Goal: Find specific page/section: Find specific page/section

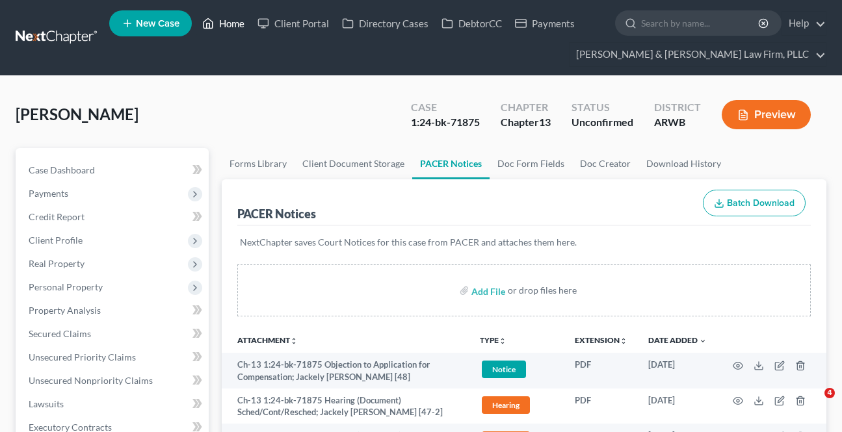
click at [233, 30] on link "Home" at bounding box center [223, 23] width 55 height 23
click at [234, 21] on link "Home" at bounding box center [223, 23] width 55 height 23
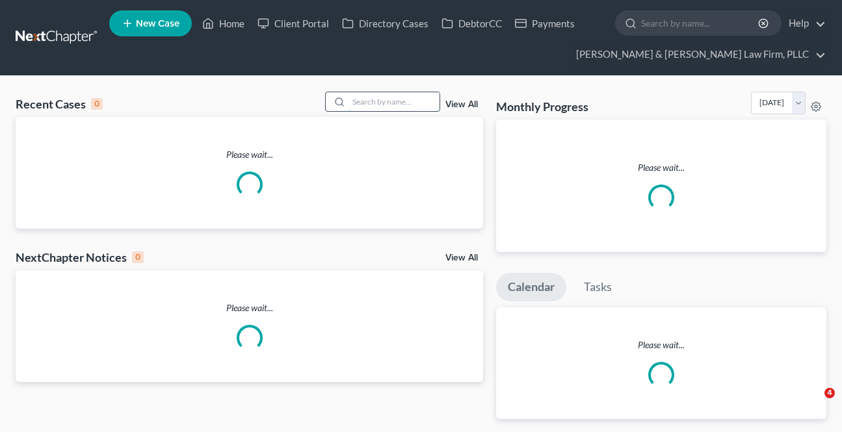
click at [430, 103] on input "search" at bounding box center [393, 101] width 91 height 19
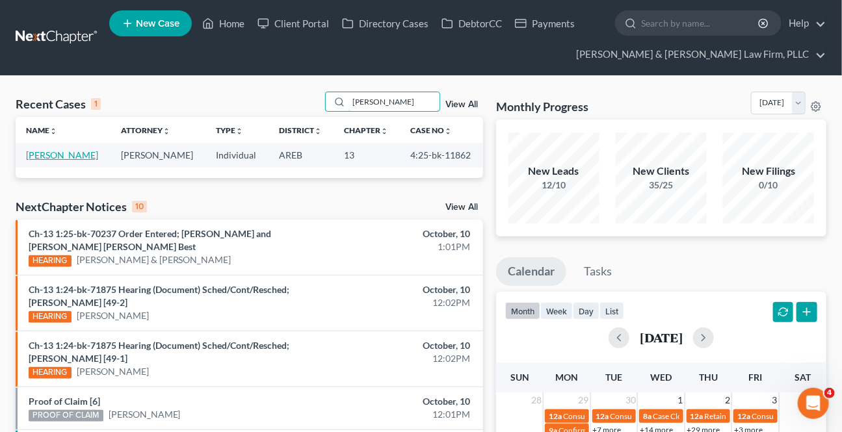
type input "[PERSON_NAME]"
click at [62, 159] on link "[PERSON_NAME]" at bounding box center [62, 155] width 72 height 11
select select "6"
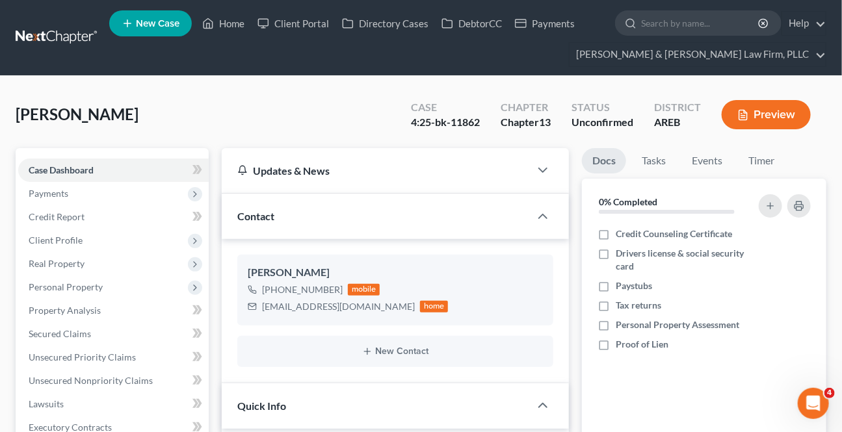
scroll to position [414, 0]
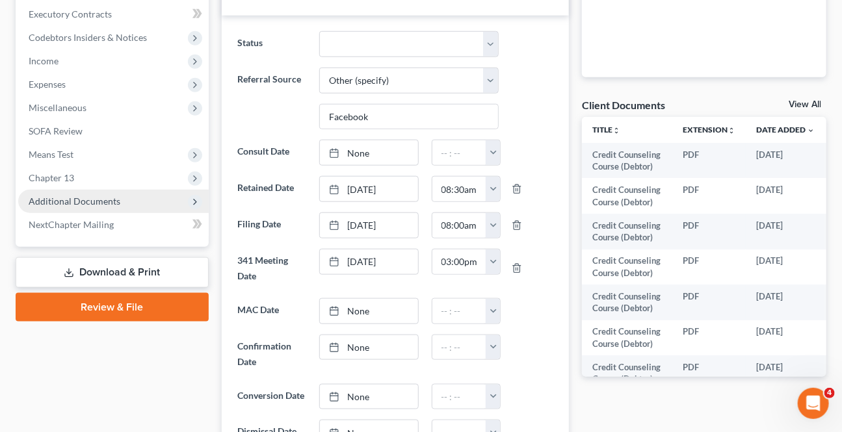
click at [75, 204] on span "Additional Documents" at bounding box center [75, 201] width 92 height 11
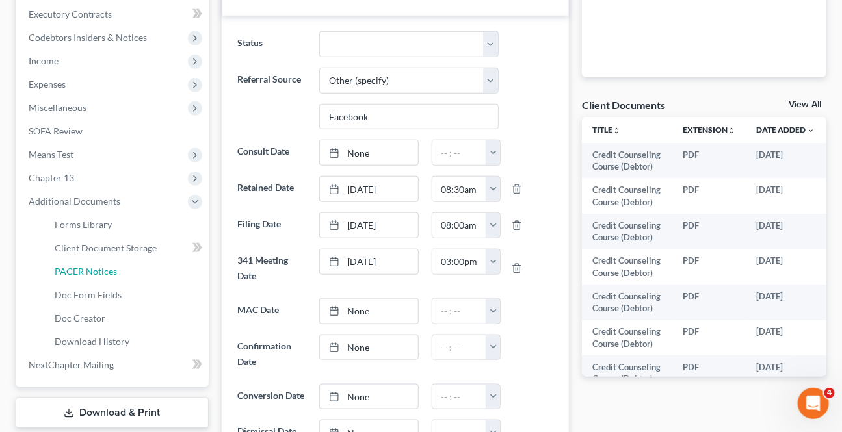
click at [83, 263] on link "PACER Notices" at bounding box center [126, 271] width 164 height 23
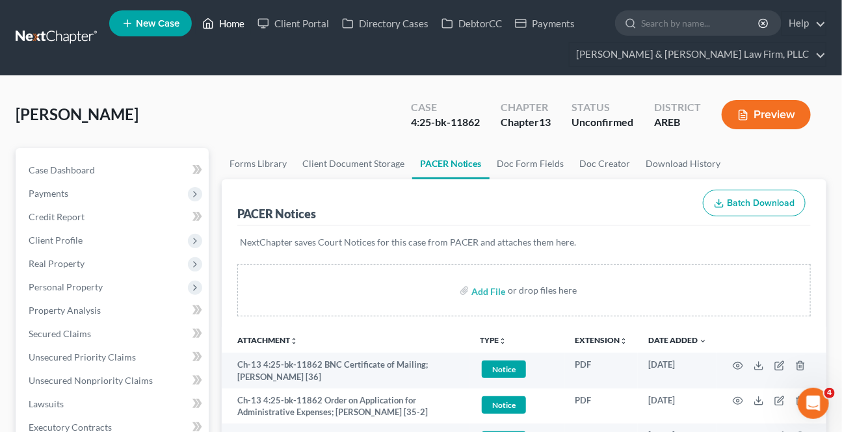
click at [231, 21] on link "Home" at bounding box center [223, 23] width 55 height 23
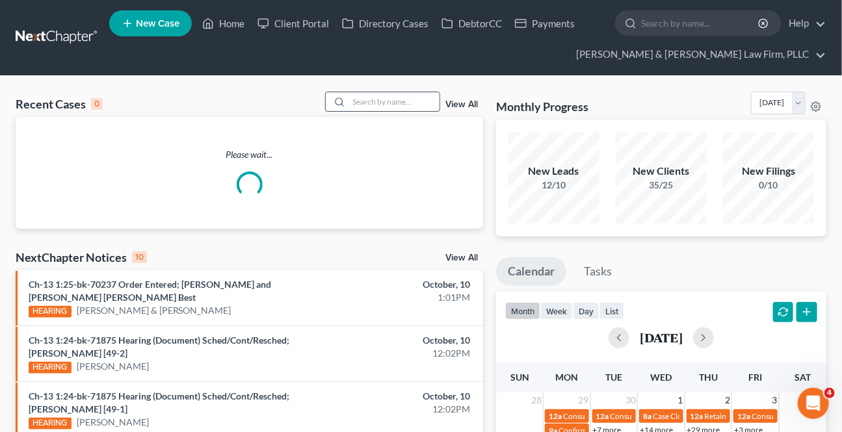
click at [389, 101] on input "search" at bounding box center [393, 101] width 91 height 19
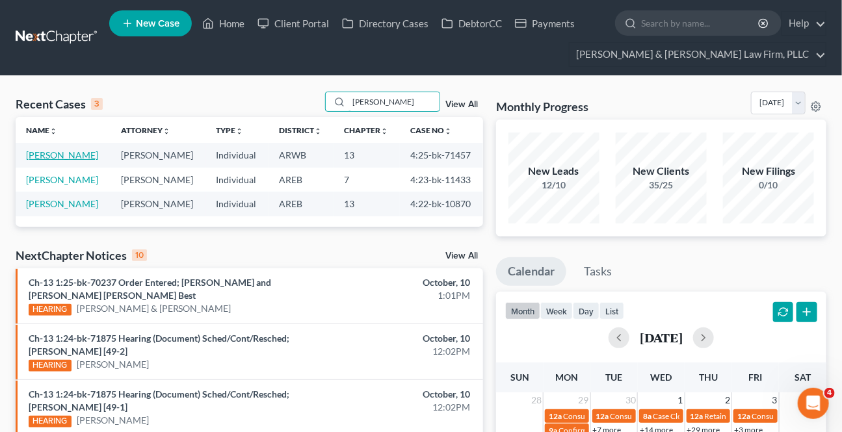
type input "[PERSON_NAME]"
click at [58, 153] on link "[PERSON_NAME]" at bounding box center [62, 155] width 72 height 11
select select "2"
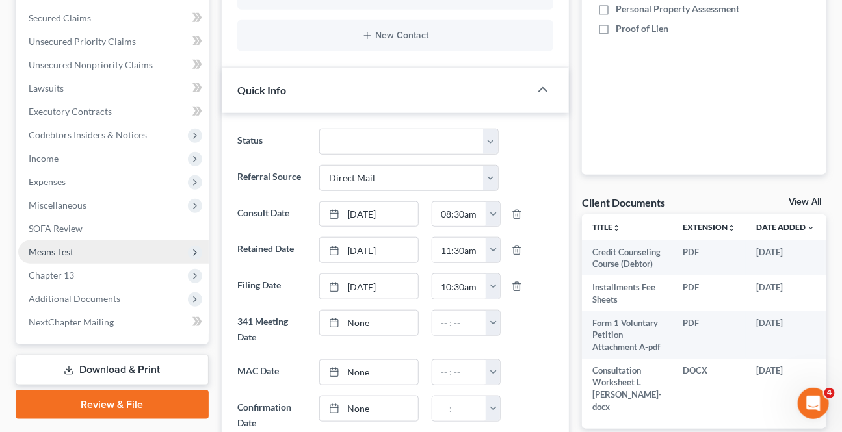
scroll to position [295, 0]
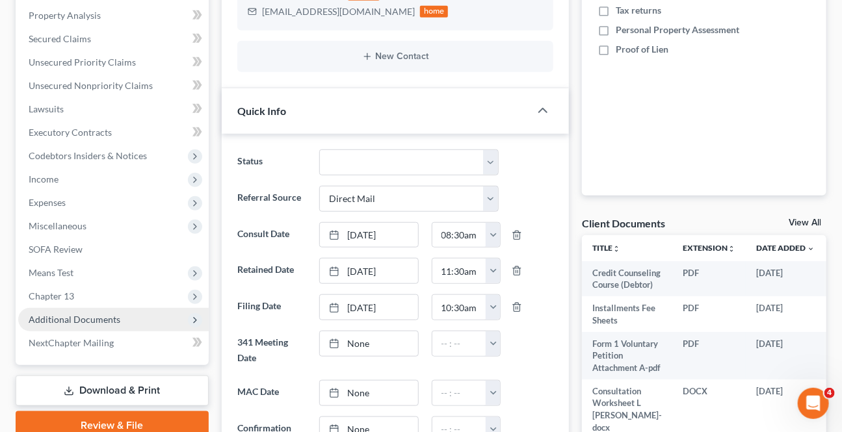
click at [81, 322] on span "Additional Documents" at bounding box center [75, 319] width 92 height 11
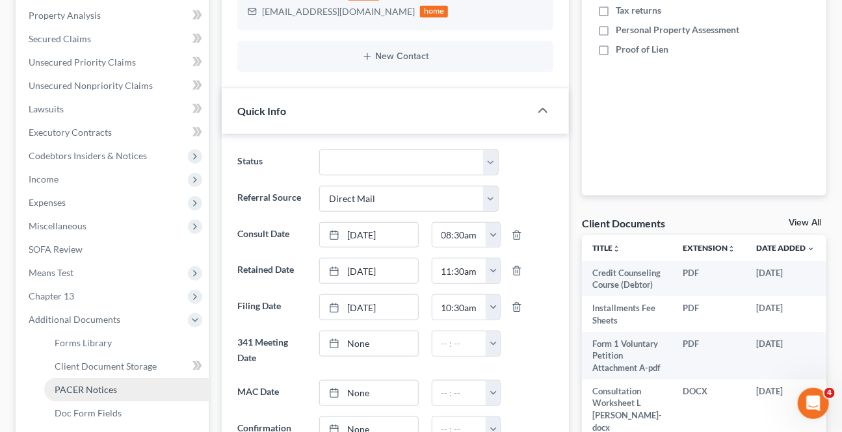
click at [91, 391] on span "PACER Notices" at bounding box center [86, 389] width 62 height 11
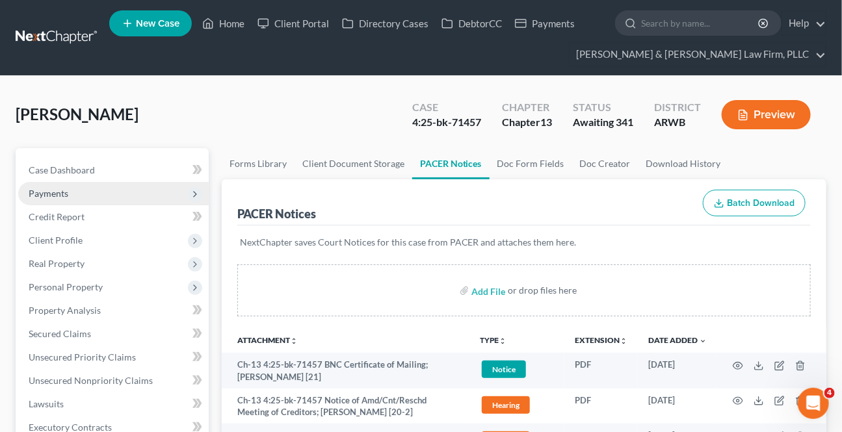
click at [49, 185] on span "Payments" at bounding box center [113, 193] width 191 height 23
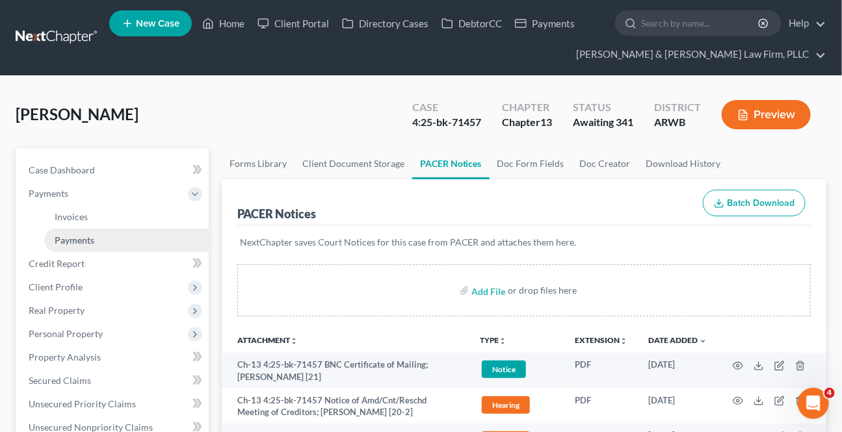
click at [77, 231] on link "Payments" at bounding box center [126, 240] width 164 height 23
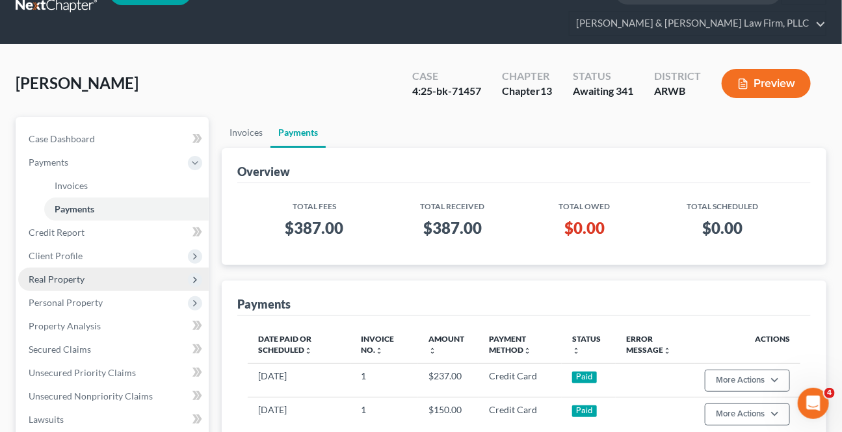
scroll to position [59, 0]
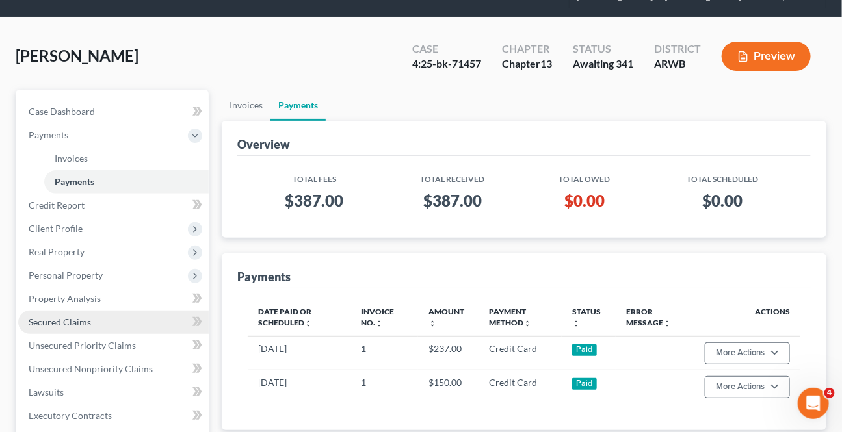
click at [39, 317] on span "Secured Claims" at bounding box center [60, 322] width 62 height 11
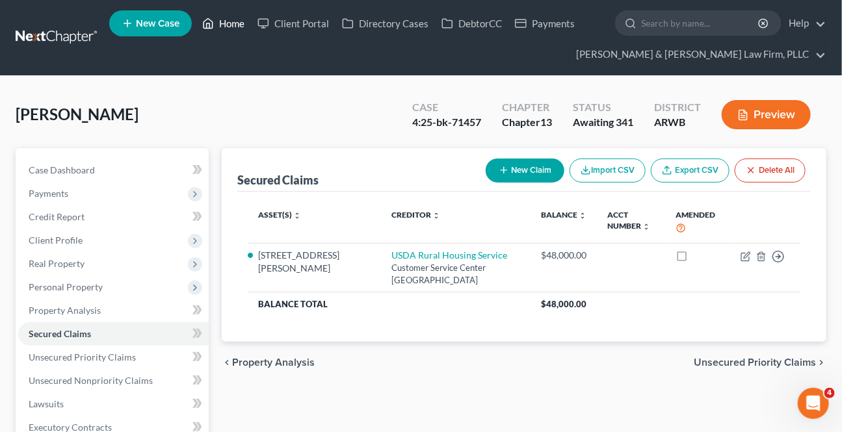
click at [232, 21] on link "Home" at bounding box center [223, 23] width 55 height 23
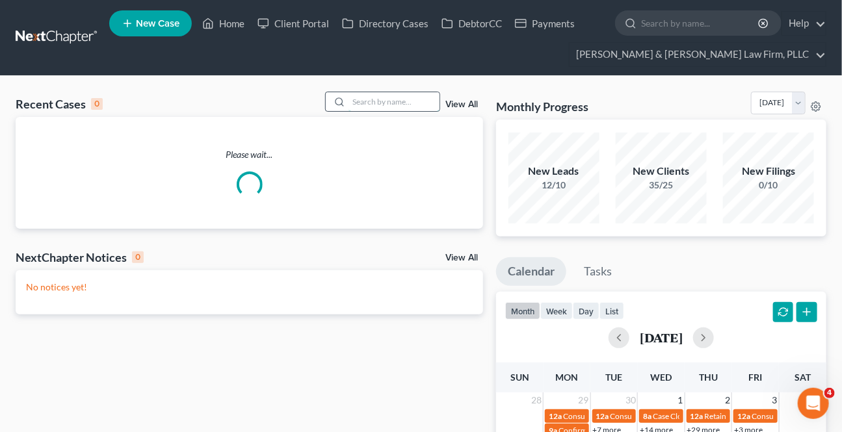
click at [412, 103] on input "search" at bounding box center [393, 101] width 91 height 19
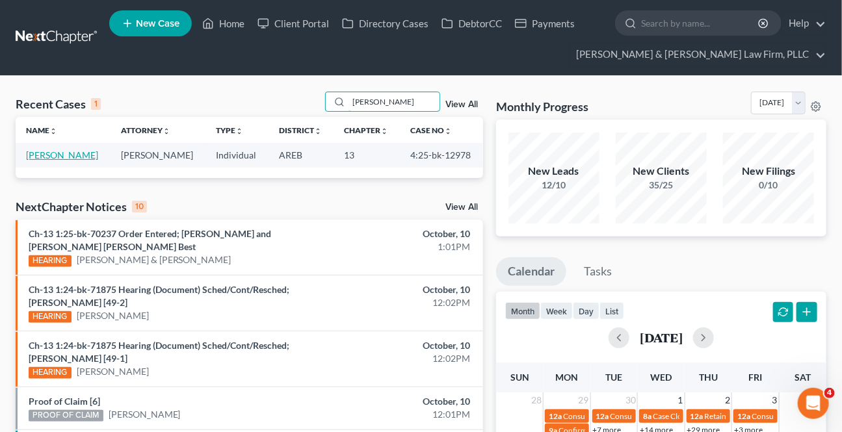
type input "[PERSON_NAME]"
click at [60, 155] on link "[PERSON_NAME]" at bounding box center [62, 155] width 72 height 11
select select "9"
select select "2"
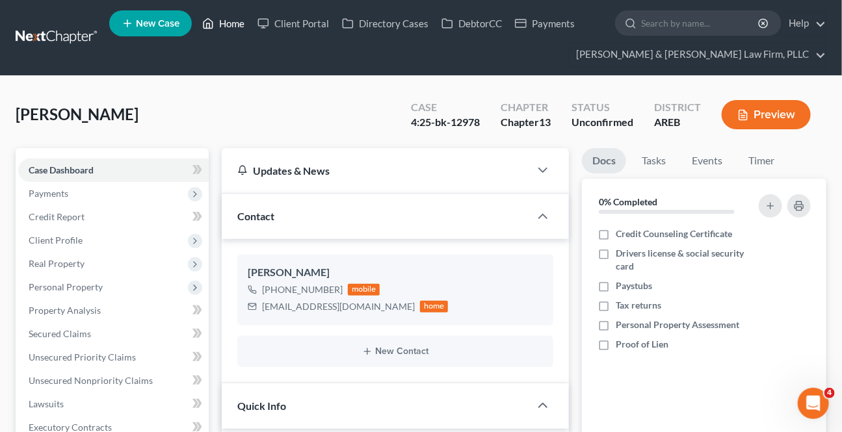
click at [237, 15] on link "Home" at bounding box center [223, 23] width 55 height 23
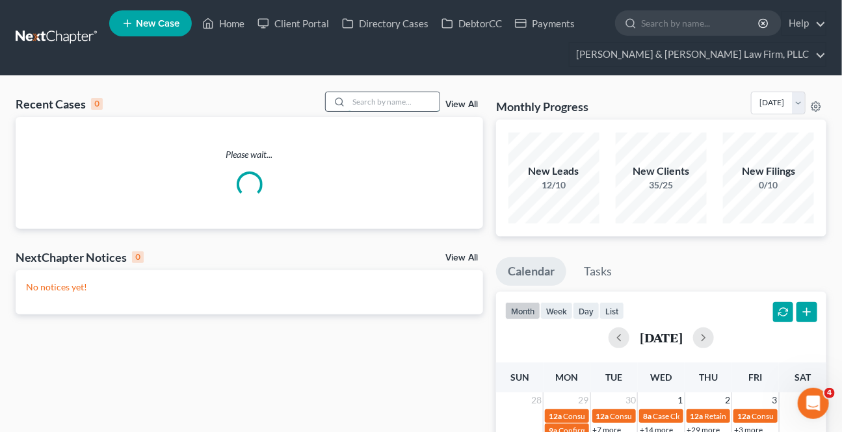
click at [408, 99] on input "search" at bounding box center [393, 101] width 91 height 19
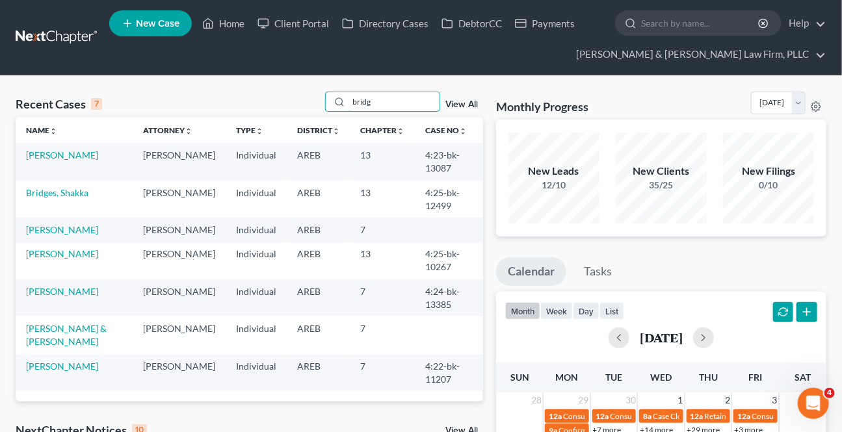
type input "bridg"
click at [67, 186] on td "Bridges, Shakka" at bounding box center [74, 199] width 117 height 37
click at [64, 192] on link "Bridges, Shakka" at bounding box center [57, 192] width 62 height 11
select select "9"
select select "3"
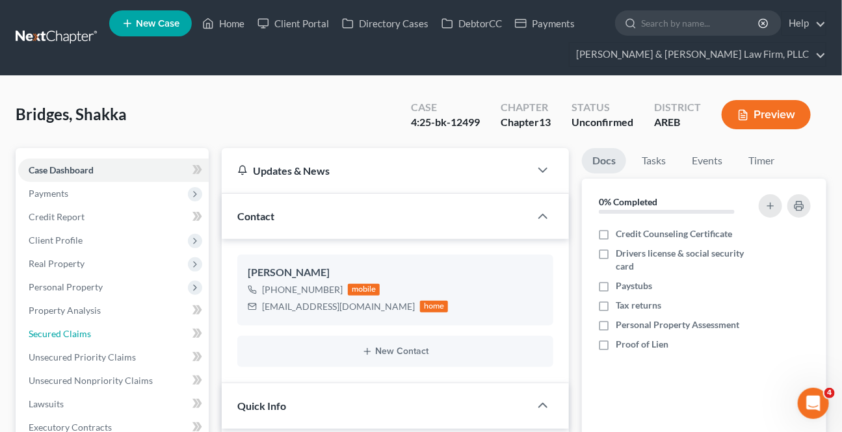
click at [63, 324] on link "Secured Claims" at bounding box center [113, 333] width 191 height 23
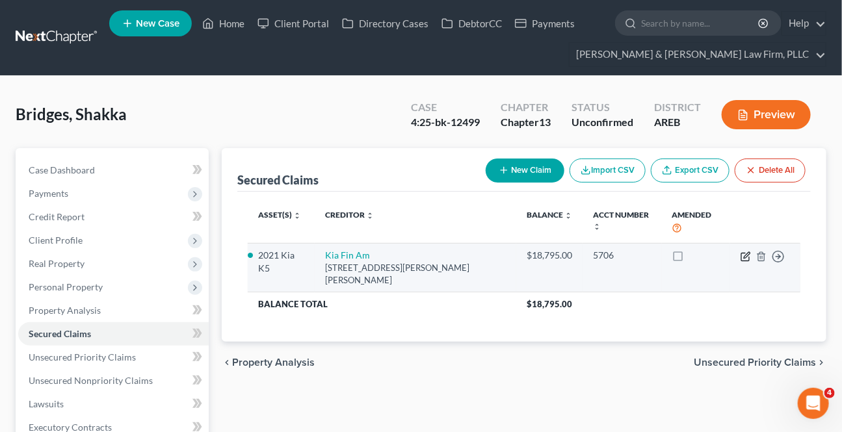
click at [741, 253] on icon "button" at bounding box center [745, 257] width 8 height 8
select select "4"
select select "5"
select select "2"
select select "0"
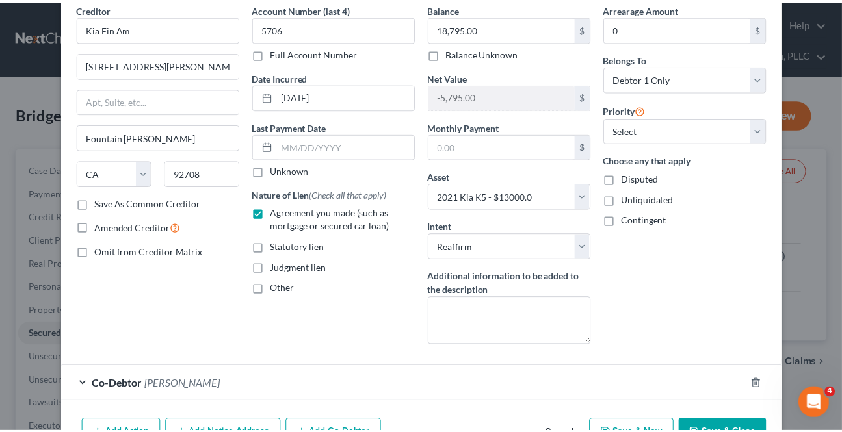
scroll to position [109, 0]
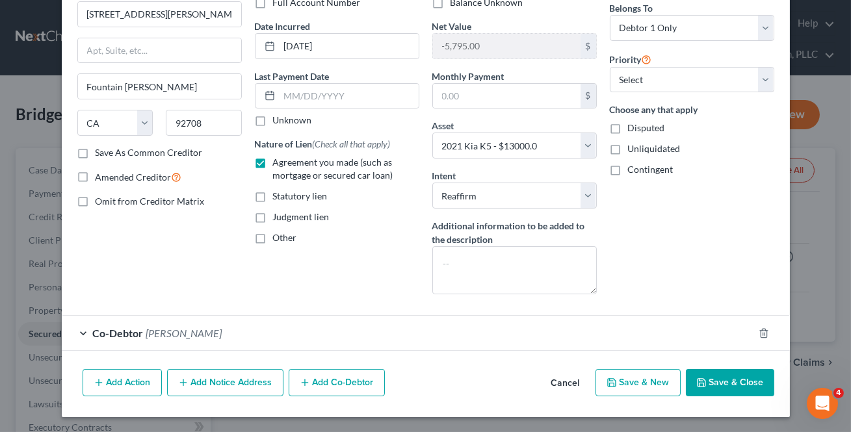
drag, startPoint x: 553, startPoint y: 381, endPoint x: 235, endPoint y: 429, distance: 322.2
click at [555, 380] on button "Cancel" at bounding box center [565, 384] width 49 height 26
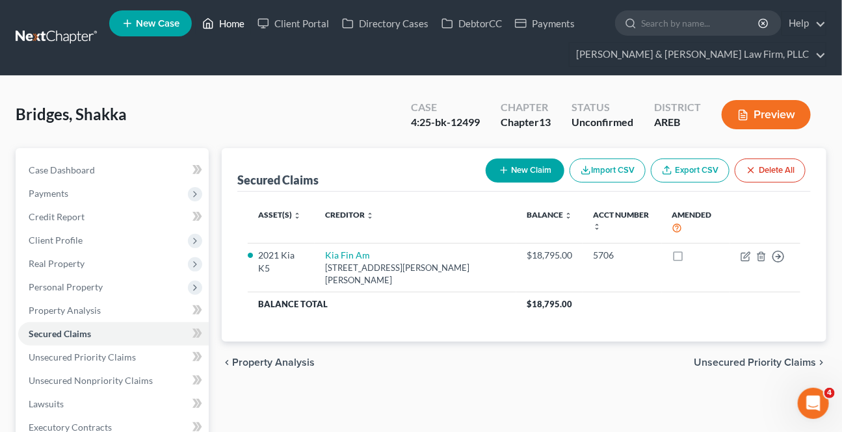
drag, startPoint x: 247, startPoint y: 29, endPoint x: 296, endPoint y: 74, distance: 67.2
click at [247, 29] on link "Home" at bounding box center [223, 23] width 55 height 23
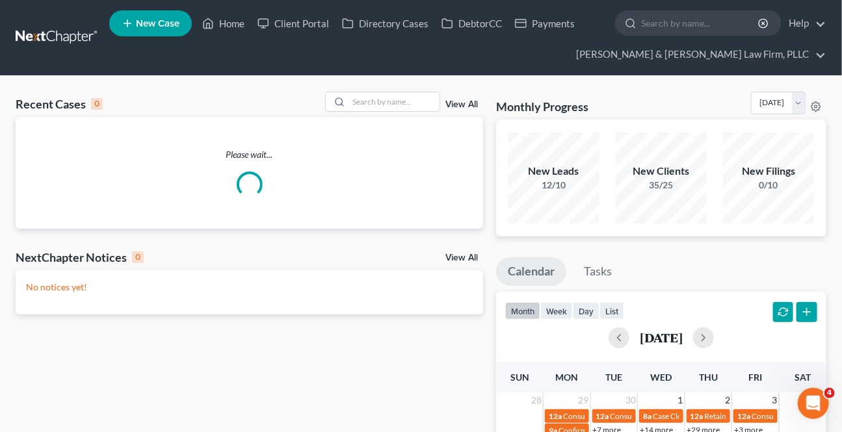
drag, startPoint x: 414, startPoint y: 112, endPoint x: 384, endPoint y: 86, distance: 40.1
click at [414, 112] on div "Recent Cases 0 View All" at bounding box center [249, 104] width 467 height 25
click at [365, 95] on input "search" at bounding box center [393, 101] width 91 height 19
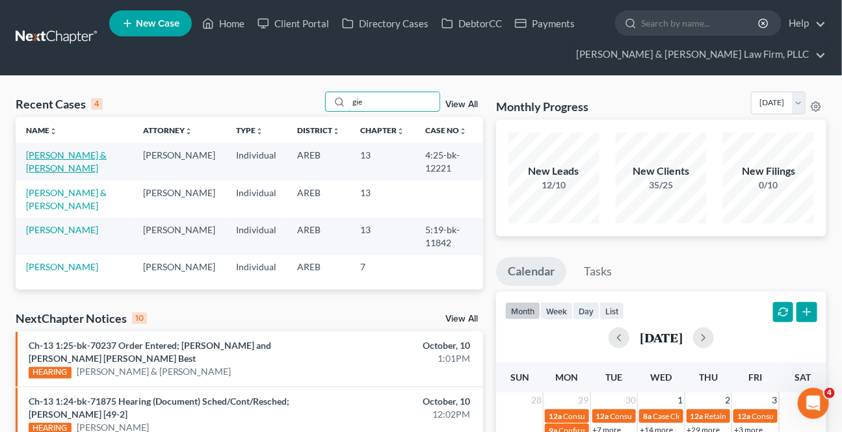
type input "gie"
drag, startPoint x: 76, startPoint y: 158, endPoint x: 70, endPoint y: 161, distance: 6.7
click at [75, 158] on link "[PERSON_NAME] & [PERSON_NAME]" at bounding box center [66, 162] width 81 height 24
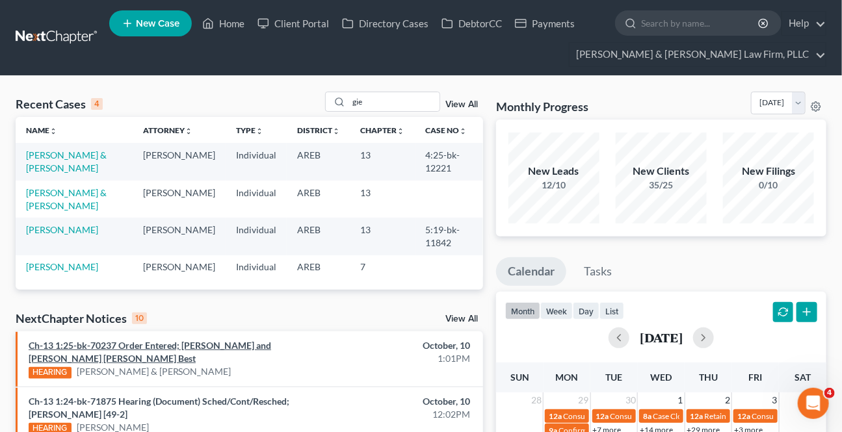
select select "2"
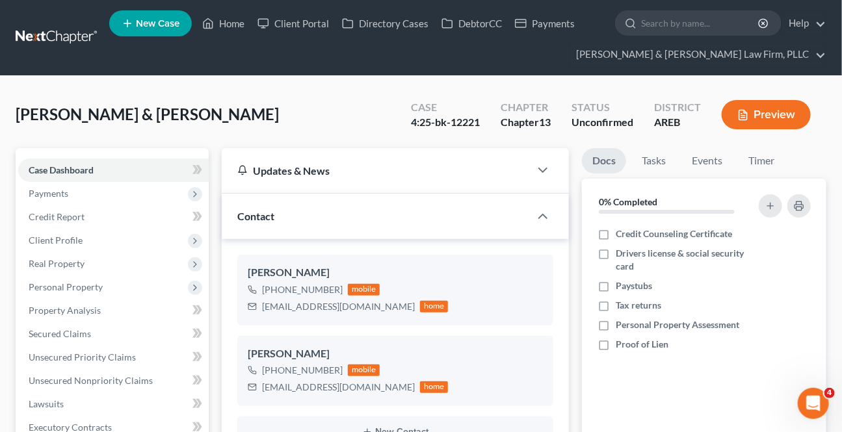
scroll to position [295, 0]
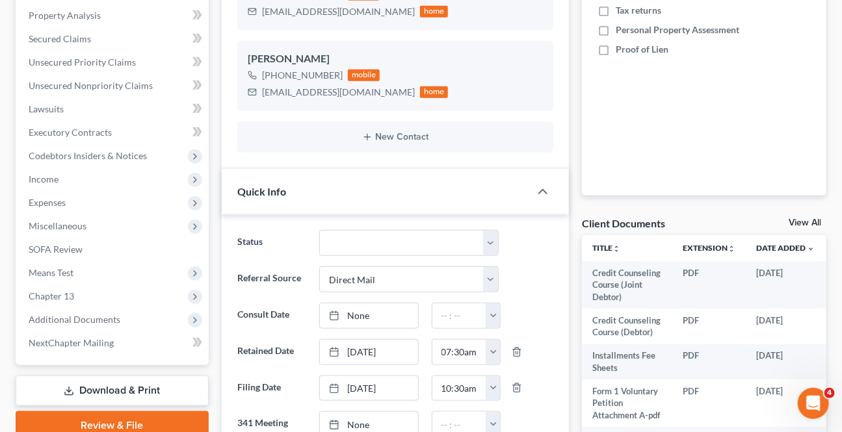
drag, startPoint x: 101, startPoint y: 319, endPoint x: 128, endPoint y: 357, distance: 46.7
click at [101, 318] on span "Additional Documents" at bounding box center [75, 319] width 92 height 11
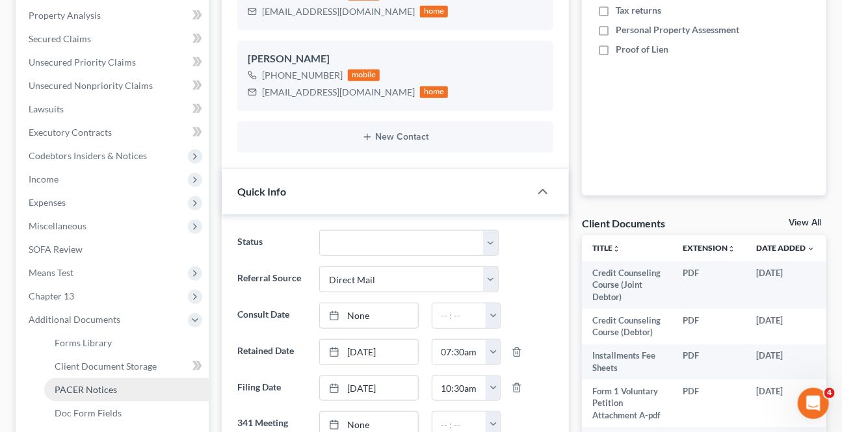
click at [90, 390] on span "PACER Notices" at bounding box center [86, 389] width 62 height 11
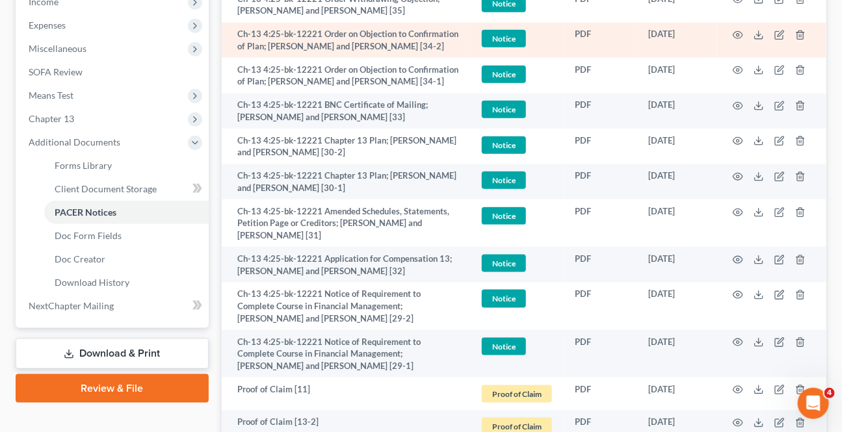
scroll to position [532, 0]
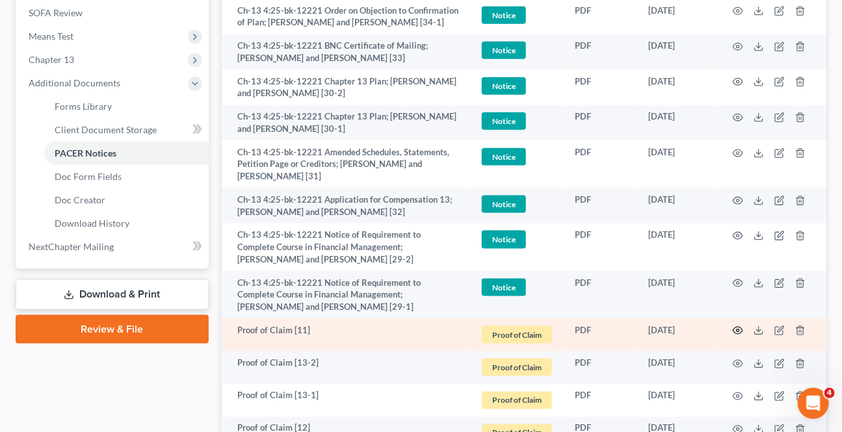
click at [738, 328] on icon "button" at bounding box center [738, 331] width 10 height 7
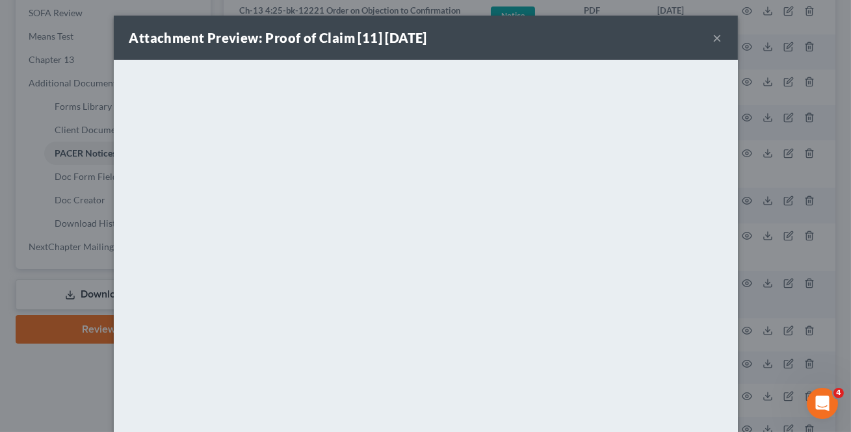
drag, startPoint x: 714, startPoint y: 38, endPoint x: 3, endPoint y: 0, distance: 712.3
click at [714, 38] on button "×" at bounding box center [717, 38] width 9 height 16
